Goal: Task Accomplishment & Management: Manage account settings

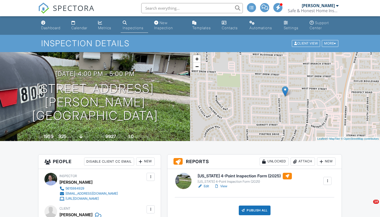
click at [57, 28] on div "Dashboard" at bounding box center [50, 28] width 19 height 4
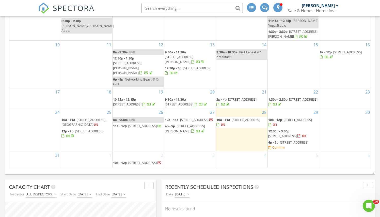
scroll to position [256, 0]
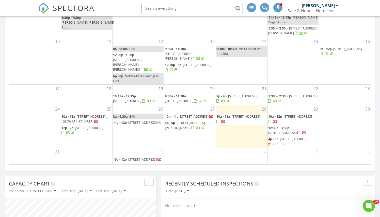
click at [285, 139] on span "181 Fishermans Way, Jupiter 33477" at bounding box center [294, 139] width 28 height 5
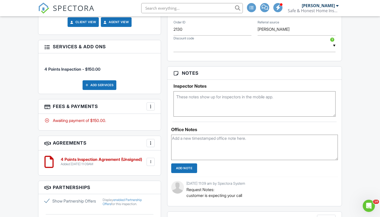
scroll to position [311, 0]
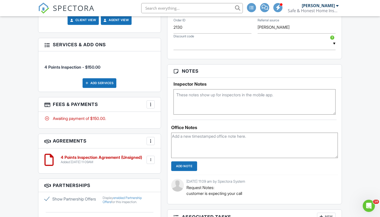
click at [150, 105] on div at bounding box center [150, 104] width 5 height 5
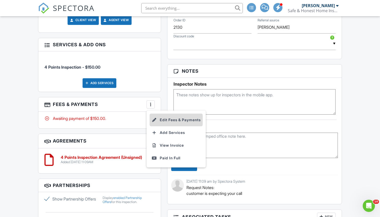
click at [170, 121] on li "Edit Fees & Payments" at bounding box center [176, 120] width 53 height 13
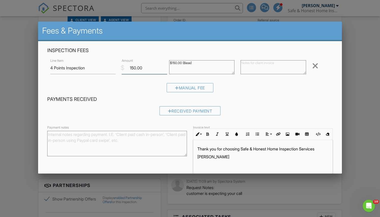
click at [133, 69] on input "150.00" at bounding box center [144, 68] width 45 height 12
type input "200.00"
click at [294, 101] on h4 "Payments Received" at bounding box center [190, 99] width 286 height 7
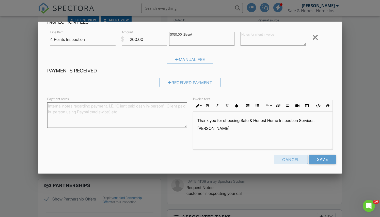
scroll to position [28, 0]
click at [324, 160] on input "Save" at bounding box center [322, 159] width 27 height 9
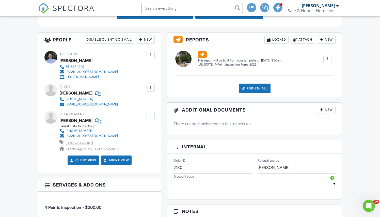
scroll to position [170, 0]
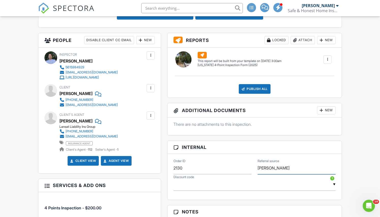
drag, startPoint x: 292, startPoint y: 168, endPoint x: 213, endPoint y: 165, distance: 78.8
click at [213, 165] on div "Order ID 2130 Referral source Mireya Cabrera" at bounding box center [254, 166] width 168 height 17
type input "Lansat Liability"
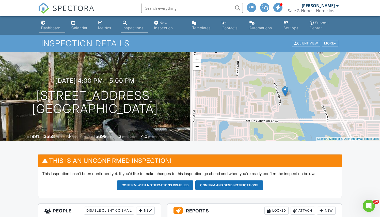
scroll to position [0, 0]
click at [51, 29] on div "Dashboard" at bounding box center [50, 28] width 19 height 4
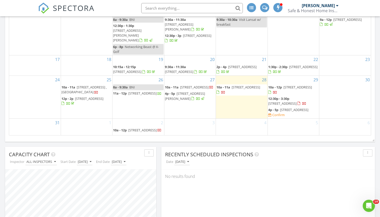
scroll to position [286, 0]
click at [94, 129] on div "1" at bounding box center [86, 126] width 51 height 17
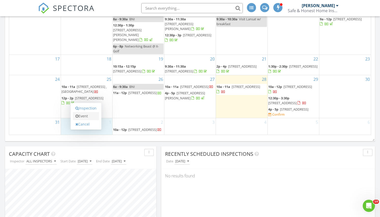
click at [89, 117] on link "Event" at bounding box center [86, 116] width 26 height 8
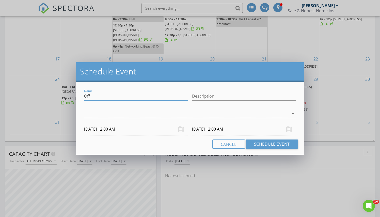
click at [106, 94] on input "Off" at bounding box center [136, 96] width 104 height 8
click at [283, 146] on button "Schedule Event" at bounding box center [272, 143] width 52 height 9
click at [182, 115] on div at bounding box center [186, 114] width 205 height 8
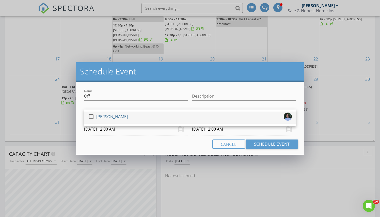
click at [104, 119] on div "[PERSON_NAME]" at bounding box center [112, 117] width 32 height 8
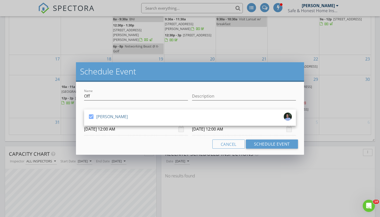
click at [178, 145] on div "Cancel Schedule Event" at bounding box center [190, 143] width 216 height 9
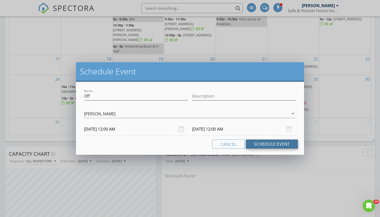
click at [275, 144] on button "Schedule Event" at bounding box center [272, 143] width 52 height 9
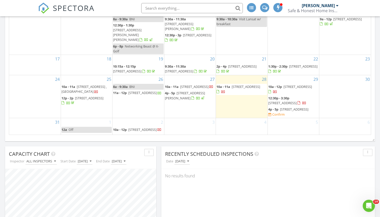
scroll to position [0, 0]
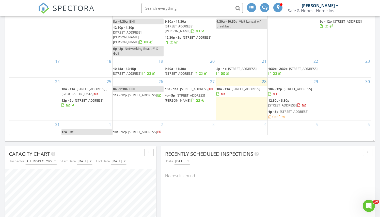
click at [3, 109] on div "Today Jason Valentine 10:00 am 7768 Lakeside Blvd 521, Boca Raton, FL 33434 Jas…" at bounding box center [190, 112] width 380 height 653
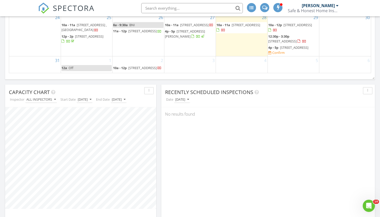
scroll to position [348, 0]
click at [145, 58] on div "2 10a - 12p 2201 N Australian Ave, West Palm Beach 33407" at bounding box center [138, 64] width 51 height 17
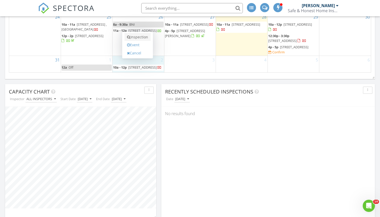
click at [146, 39] on link "Inspection" at bounding box center [138, 37] width 26 height 8
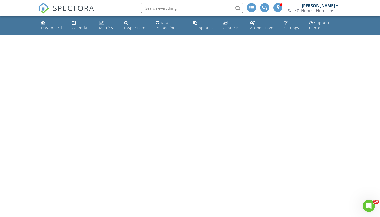
click at [57, 29] on div "Dashboard" at bounding box center [51, 27] width 21 height 5
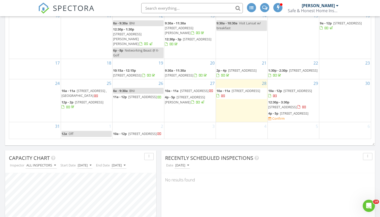
scroll to position [288, 0]
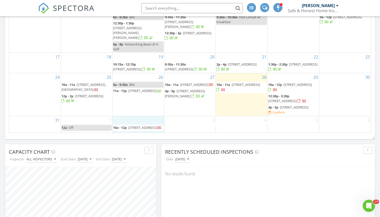
click at [146, 117] on div "2 10a - 12p [STREET_ADDRESS]" at bounding box center [138, 124] width 51 height 17
click at [144, 96] on link "Inspection" at bounding box center [138, 96] width 26 height 8
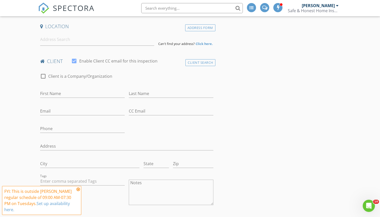
scroll to position [116, 0]
